Goal: Task Accomplishment & Management: Complete application form

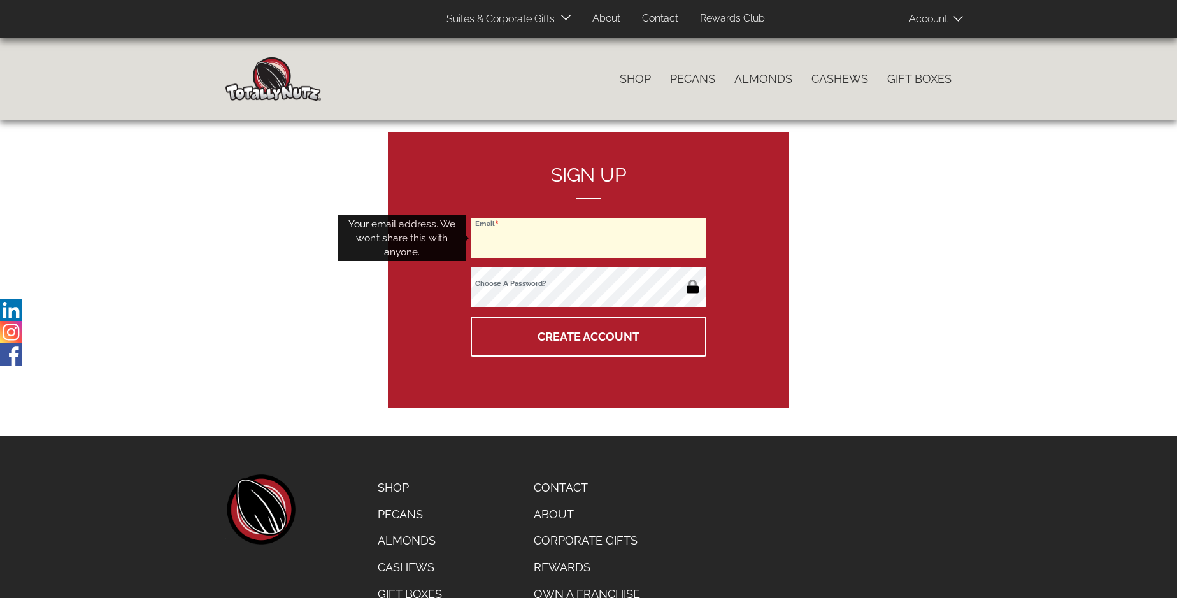
click at [588, 238] on input "Email" at bounding box center [589, 237] width 236 height 39
type input "[EMAIL_ADDRESS][PERSON_NAME][DOMAIN_NAME]"
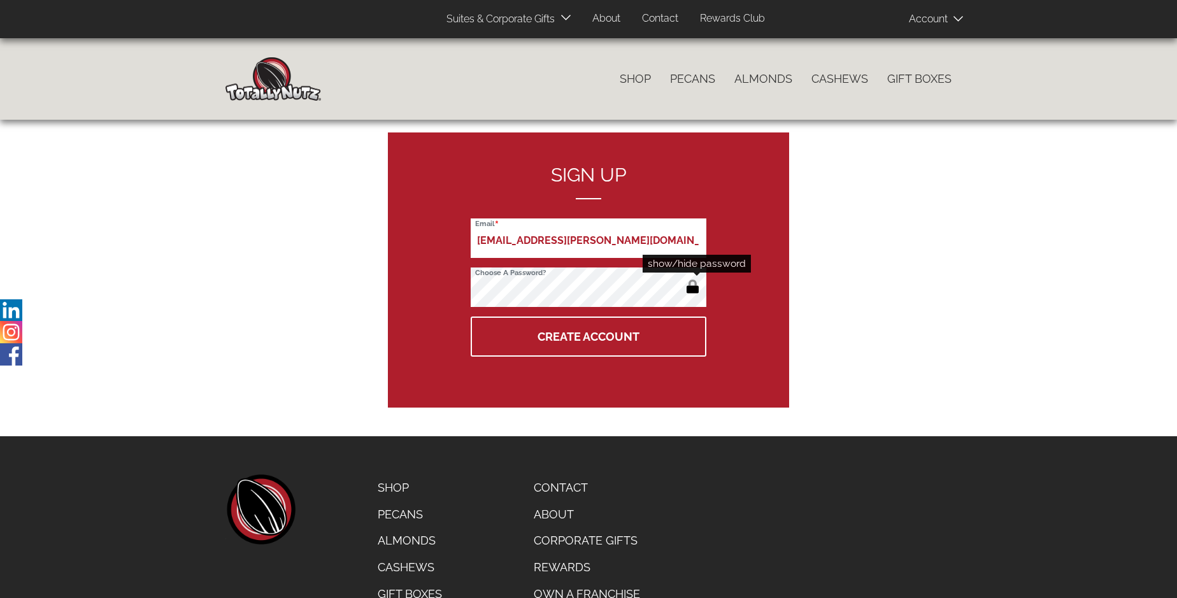
click at [692, 288] on button "button" at bounding box center [692, 288] width 21 height 20
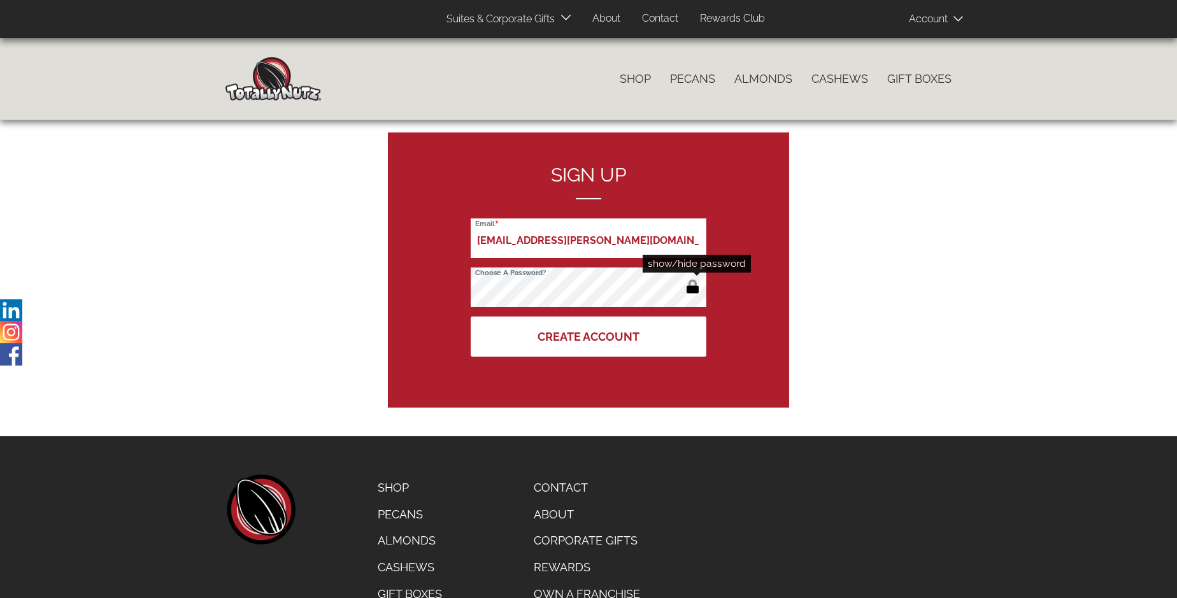
click at [588, 336] on button "Create Account" at bounding box center [589, 336] width 236 height 40
